Goal: Navigation & Orientation: Find specific page/section

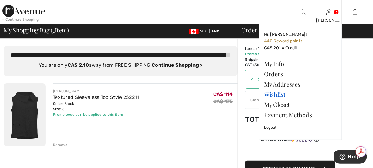
click at [273, 94] on link "Wishlist" at bounding box center [300, 94] width 73 height 10
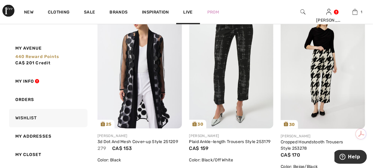
scroll to position [1021, 0]
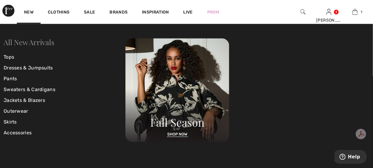
click at [34, 43] on link "All New Arrivals" at bounding box center [29, 42] width 50 height 10
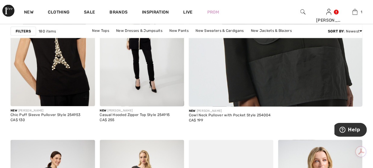
scroll to position [270, 0]
